Goal: Navigation & Orientation: Understand site structure

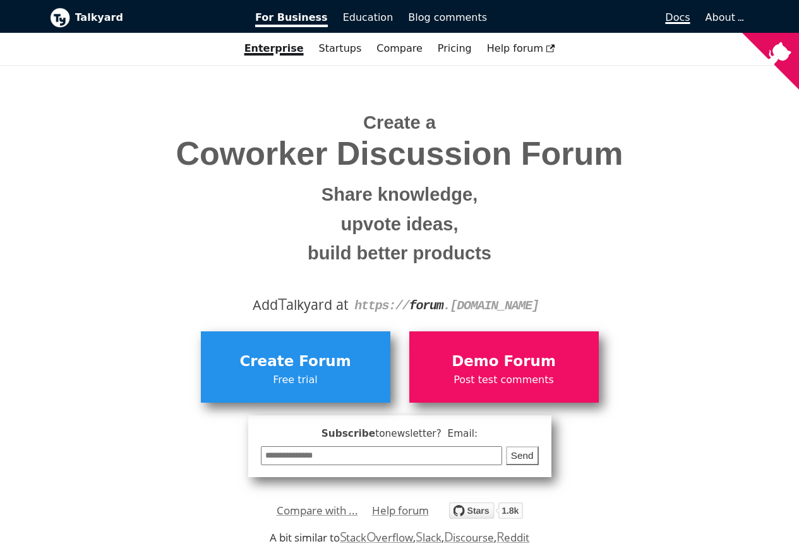
click at [686, 19] on span "Docs" at bounding box center [677, 17] width 25 height 12
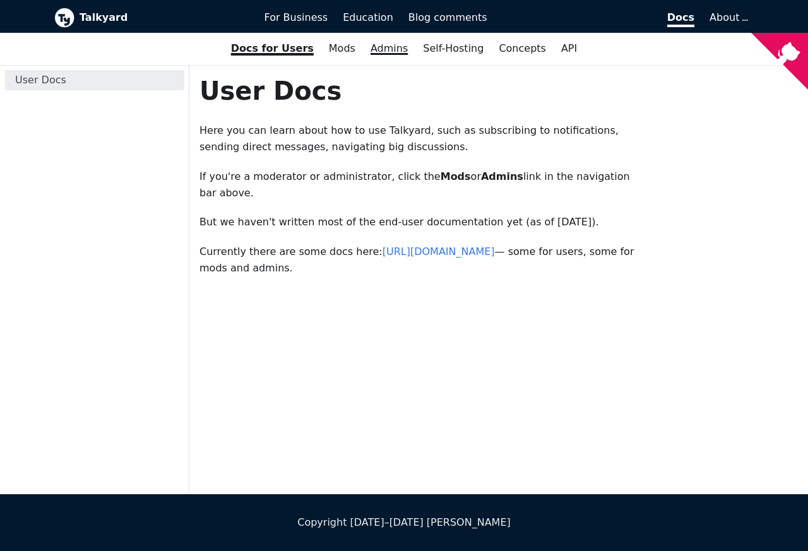
click at [366, 49] on link "Admins" at bounding box center [389, 48] width 52 height 21
